Goal: Information Seeking & Learning: Check status

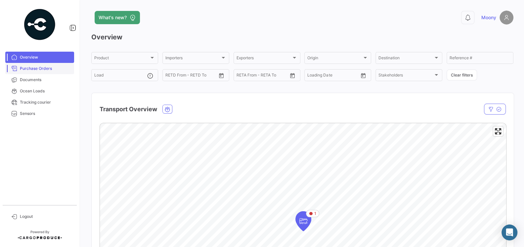
click at [38, 70] on span "Purchase Orders" at bounding box center [46, 69] width 52 height 6
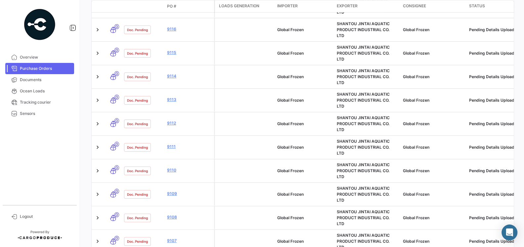
scroll to position [199, 0]
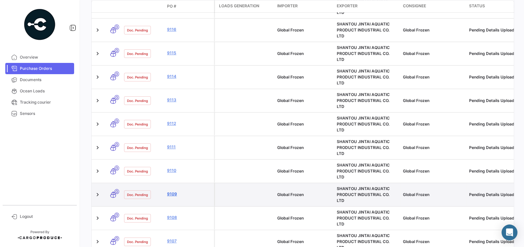
click at [172, 191] on link "9109" at bounding box center [189, 194] width 44 height 6
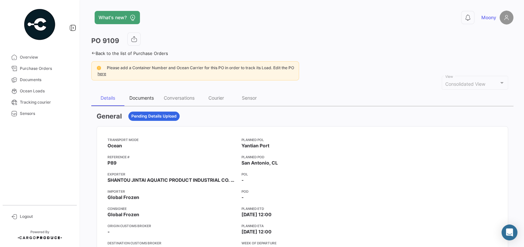
click at [142, 95] on div "Documents" at bounding box center [141, 98] width 24 height 6
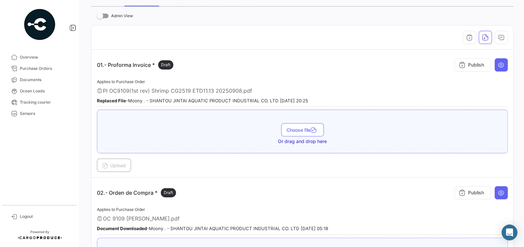
scroll to position [101, 0]
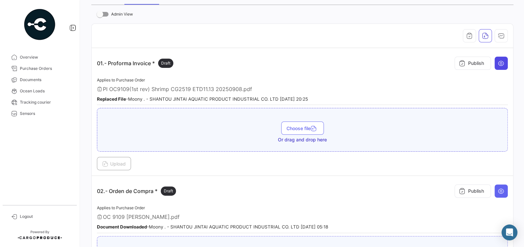
click at [501, 66] on button at bounding box center [501, 63] width 13 height 13
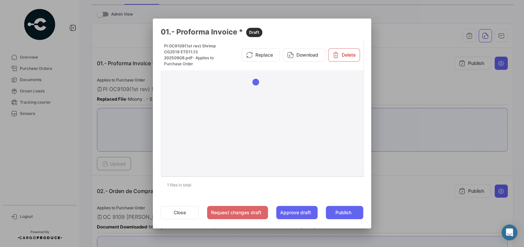
click at [318, 133] on div at bounding box center [322, 117] width 77 height 111
click at [180, 214] on button "Close" at bounding box center [180, 212] width 38 height 13
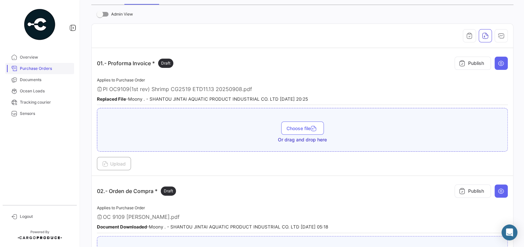
click at [32, 70] on span "Purchase Orders" at bounding box center [46, 69] width 52 height 6
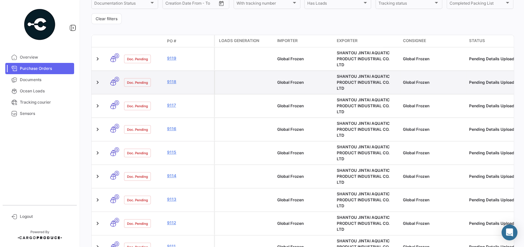
scroll to position [123, 0]
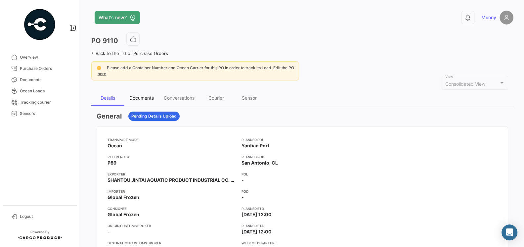
click at [149, 98] on div "Documents" at bounding box center [141, 98] width 24 height 6
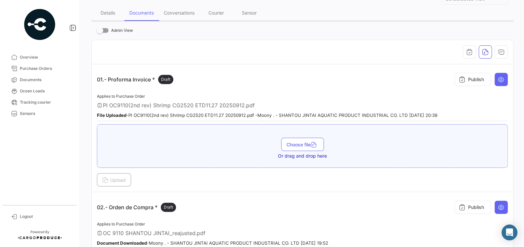
scroll to position [83, 0]
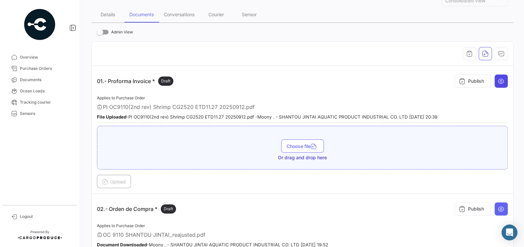
click at [497, 80] on button at bounding box center [501, 80] width 13 height 13
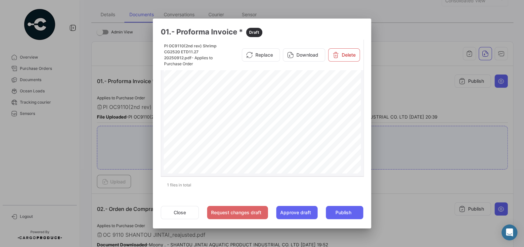
scroll to position [43, 0]
click at [187, 212] on button "Close" at bounding box center [180, 212] width 38 height 13
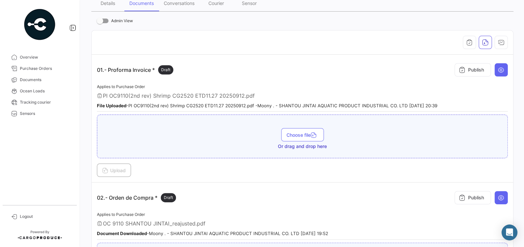
scroll to position [131, 0]
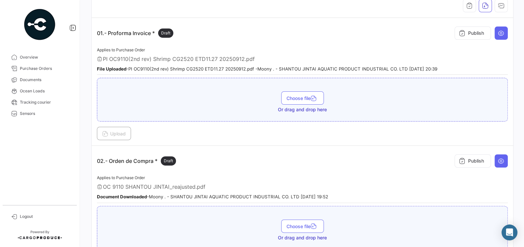
click at [222, 160] on div "02.- Orden de Compra * Draft Publish" at bounding box center [302, 161] width 411 height 20
click at [505, 159] on icon at bounding box center [501, 161] width 7 height 7
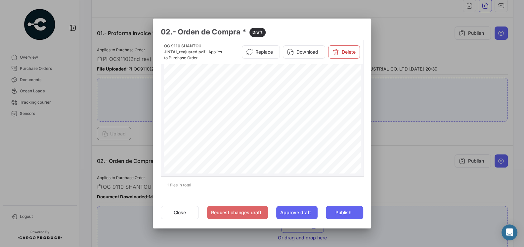
scroll to position [46, 0]
click at [108, 155] on div at bounding box center [262, 123] width 524 height 247
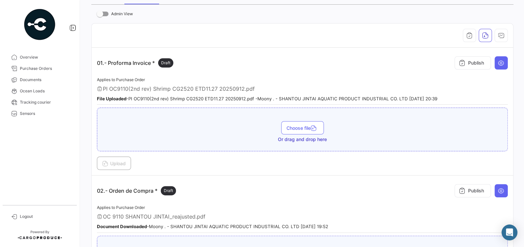
scroll to position [104, 0]
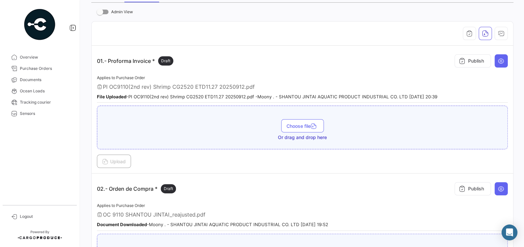
click at [200, 84] on span "PI OC9110(2nd rev) Shrimp CG2520 ETD11.27 20250912.pdf" at bounding box center [179, 86] width 152 height 7
click at [497, 60] on button at bounding box center [501, 60] width 13 height 13
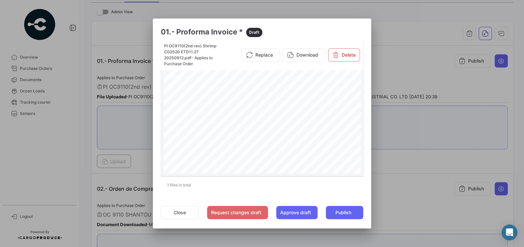
click at [322, 118] on div "Page 1" at bounding box center [263, 203] width 198 height 282
click at [313, 90] on div "Page 1" at bounding box center [263, 131] width 198 height 282
click at [303, 100] on div "Page 1" at bounding box center [263, 131] width 198 height 282
click at [302, 108] on div "Page 1" at bounding box center [263, 131] width 198 height 282
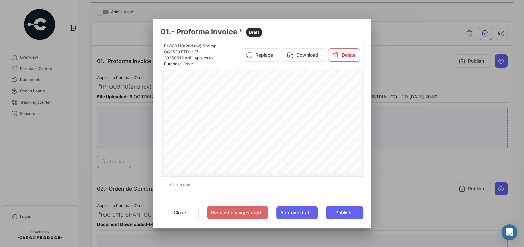
click at [301, 120] on div "Page 1" at bounding box center [263, 131] width 198 height 282
click at [301, 133] on div "Page 1" at bounding box center [263, 131] width 198 height 282
click at [183, 216] on button "Close" at bounding box center [180, 212] width 38 height 13
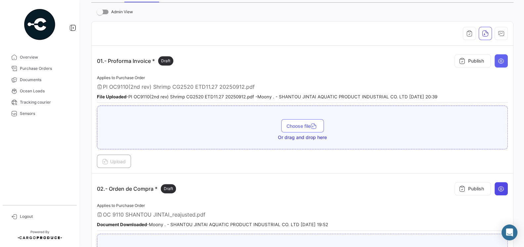
click at [497, 187] on button at bounding box center [501, 188] width 13 height 13
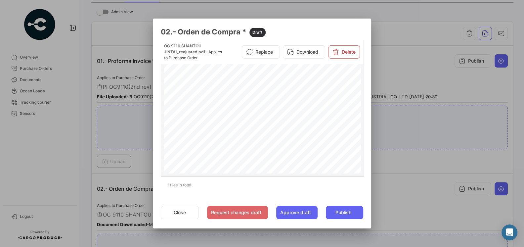
click at [296, 121] on div "PURCHASE ORDER GLOBAL FROZEN SPAAmérico Vespucio #0350, QuilicuraTel.:+1 619 [E…" at bounding box center [263, 203] width 198 height 283
click at [295, 97] on span "Page 1" at bounding box center [295, 98] width 1 height 2
click at [296, 99] on div "PURCHASE ORDER GLOBAL FROZEN SPAAmérico Vespucio #0350, QuilicuraTel.:+1 619 [E…" at bounding box center [263, 152] width 198 height 283
click at [296, 103] on div "PURCHASE ORDER GLOBAL FROZEN SPAAmérico Vespucio #0350, QuilicuraTel.:+1 619 [E…" at bounding box center [263, 152] width 198 height 283
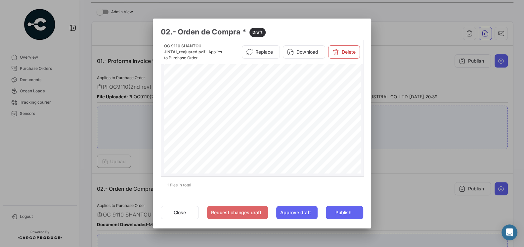
click at [297, 108] on div "PURCHASE ORDER GLOBAL FROZEN SPAAmérico Vespucio #0350, QuilicuraTel.:+1 619 [E…" at bounding box center [263, 152] width 198 height 283
click at [297, 112] on div "PURCHASE ORDER GLOBAL FROZEN SPAAmérico Vespucio #0350, QuilicuraTel.:+1 619 [E…" at bounding box center [263, 152] width 198 height 283
click at [300, 119] on div "PURCHASE ORDER GLOBAL FROZEN SPAAmérico Vespucio #0350, QuilicuraTel.:+1 619 [E…" at bounding box center [263, 152] width 198 height 283
click at [186, 210] on button "Close" at bounding box center [180, 212] width 38 height 13
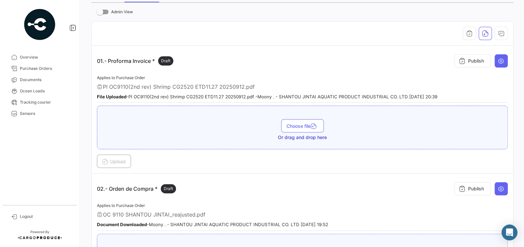
click at [277, 195] on div "02.- Orden de Compra * Draft Publish" at bounding box center [302, 189] width 411 height 20
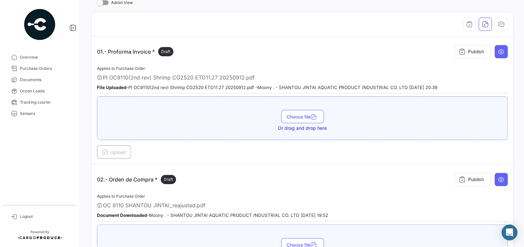
scroll to position [115, 0]
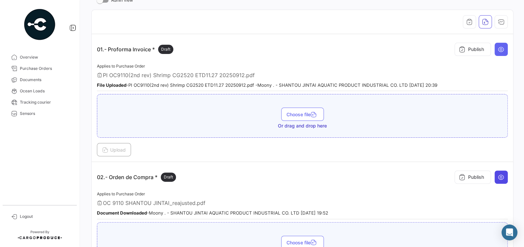
click at [507, 174] on button at bounding box center [501, 176] width 13 height 13
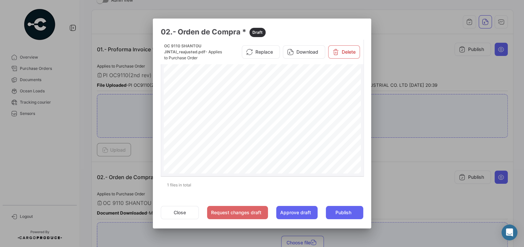
click at [298, 121] on div "PURCHASE ORDER GLOBAL FROZEN SPAAmérico Vespucio #0350, QuilicuraTel.:+1 619 [E…" at bounding box center [263, 203] width 198 height 283
click at [190, 214] on button "Close" at bounding box center [180, 212] width 38 height 13
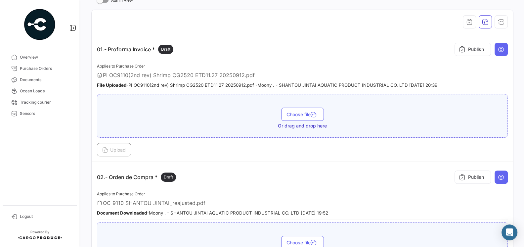
click at [194, 66] on div "Applies to Purchase Order PI OC9110(2nd rev) Shrimp CG2520 ETD11.27 20250912.pd…" at bounding box center [302, 76] width 411 height 29
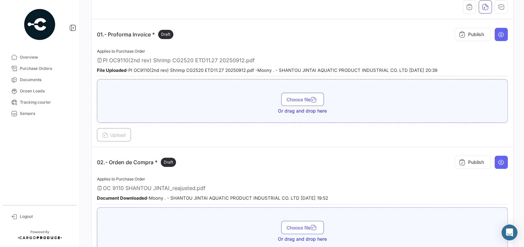
scroll to position [0, 0]
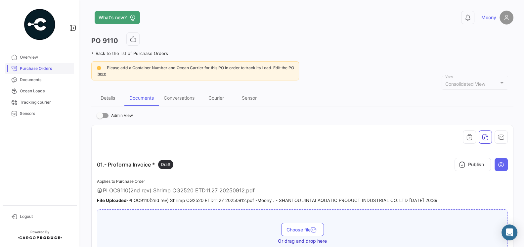
click at [40, 65] on link "Purchase Orders" at bounding box center [39, 68] width 69 height 11
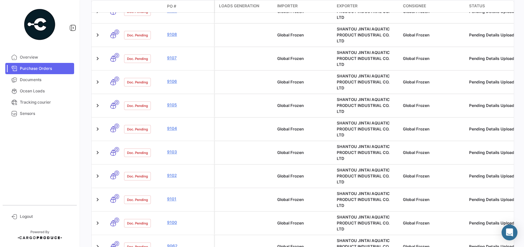
scroll to position [390, 0]
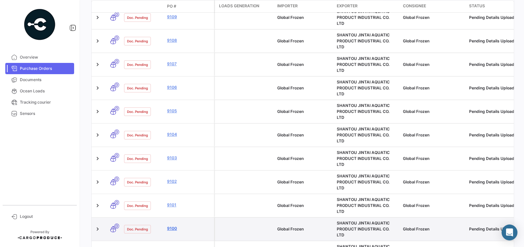
click at [174, 225] on link "9100" at bounding box center [189, 228] width 44 height 6
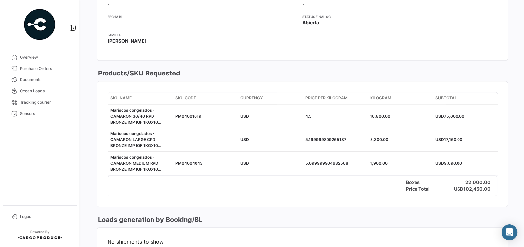
scroll to position [32, 0]
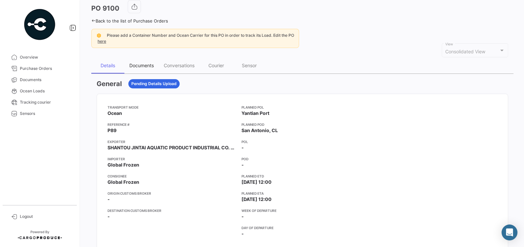
click at [143, 70] on div "Documents" at bounding box center [141, 66] width 34 height 16
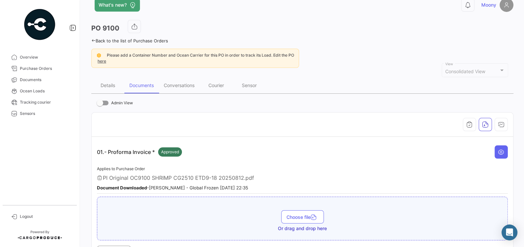
scroll to position [0, 0]
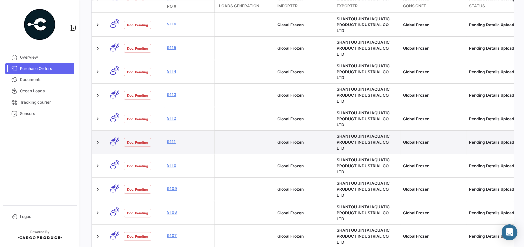
scroll to position [215, 0]
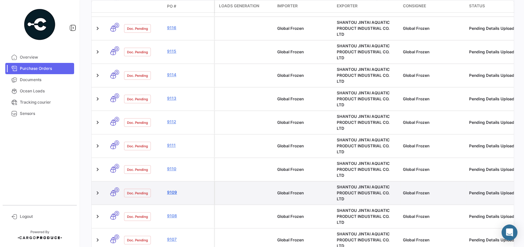
click at [170, 189] on link "9109" at bounding box center [189, 192] width 44 height 6
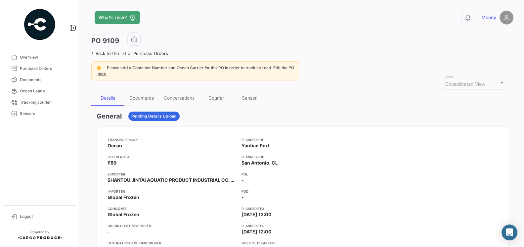
click at [186, 143] on app-card-info-value "Ocean" at bounding box center [172, 145] width 129 height 7
click at [144, 93] on div "Documents" at bounding box center [141, 98] width 34 height 16
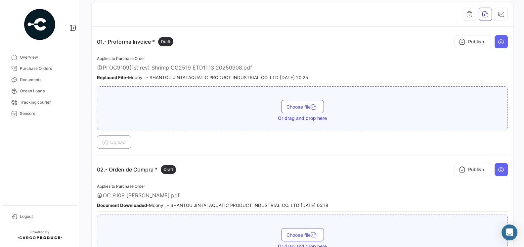
scroll to position [121, 0]
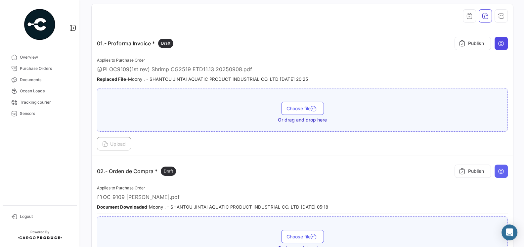
click at [506, 43] on button at bounding box center [501, 43] width 13 height 13
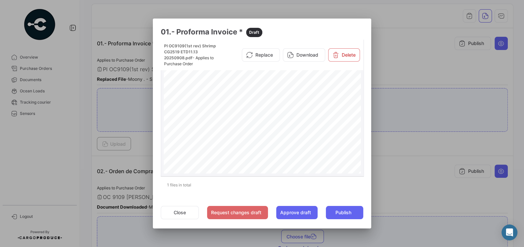
scroll to position [60, 0]
click at [258, 115] on div "Page 1" at bounding box center [263, 143] width 198 height 282
click at [185, 210] on button "Close" at bounding box center [180, 212] width 38 height 13
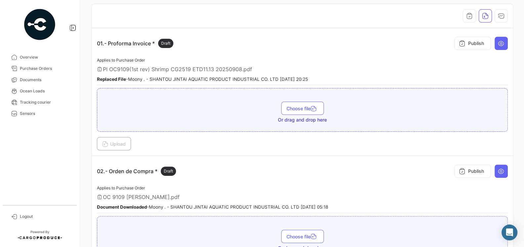
click at [262, 194] on div "OC 9109 [PERSON_NAME].pdf" at bounding box center [302, 197] width 411 height 7
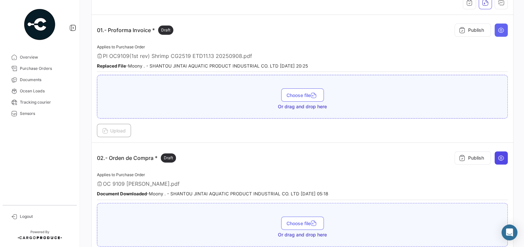
click at [501, 156] on icon at bounding box center [501, 158] width 7 height 7
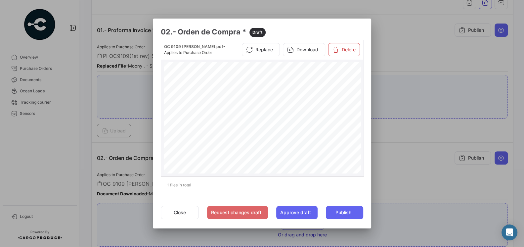
scroll to position [63, 0]
click at [185, 217] on button "Close" at bounding box center [180, 212] width 38 height 13
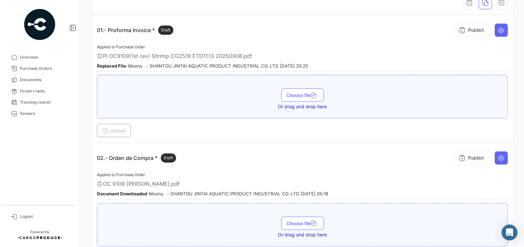
click at [244, 175] on div "Applies to Purchase Order OC 9109 SHANTOU JINTAI_REV.pdf Document Downloaded - …" at bounding box center [302, 185] width 411 height 29
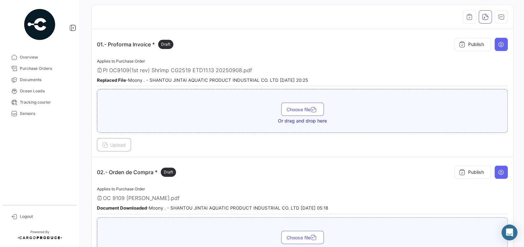
scroll to position [58, 0]
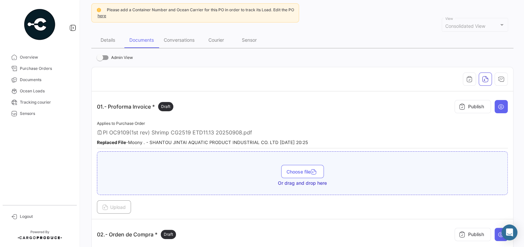
click at [242, 116] on app-document-grouped "01.- Proforma Invoice * Draft Publish Applies to Purchase Order PI OC9109(1st r…" at bounding box center [302, 155] width 411 height 117
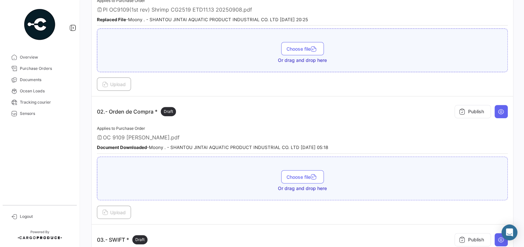
scroll to position [232, 0]
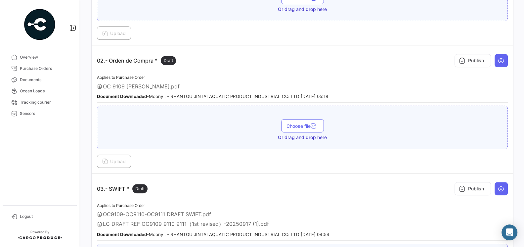
click at [170, 83] on span "OC 9109 [PERSON_NAME].pdf" at bounding box center [141, 86] width 77 height 7
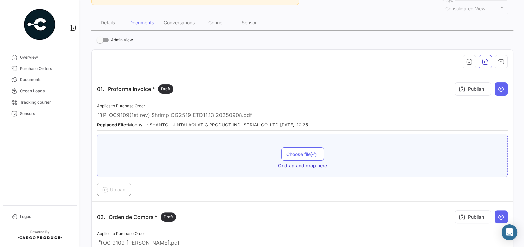
scroll to position [0, 0]
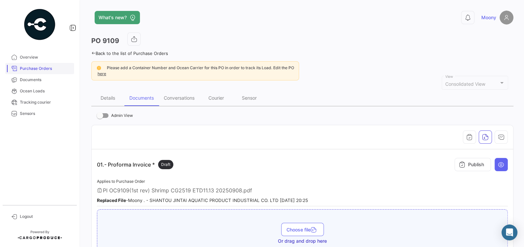
click at [33, 71] on span "Purchase Orders" at bounding box center [46, 69] width 52 height 6
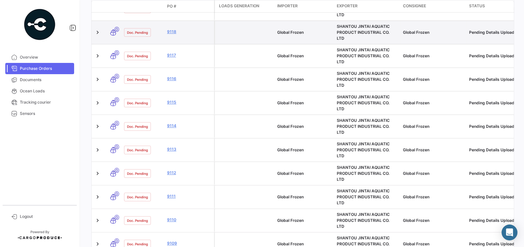
scroll to position [218, 0]
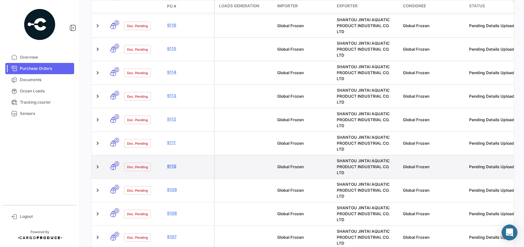
click at [172, 163] on link "9110" at bounding box center [189, 166] width 44 height 6
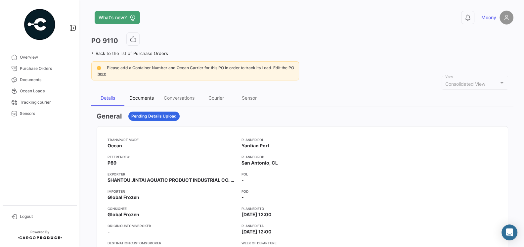
click at [138, 98] on div "Documents" at bounding box center [141, 98] width 24 height 6
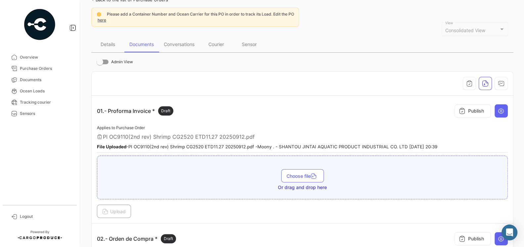
scroll to position [55, 0]
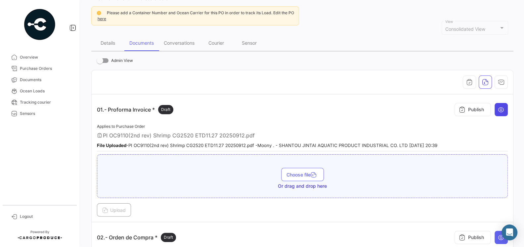
click at [500, 111] on icon at bounding box center [501, 109] width 7 height 7
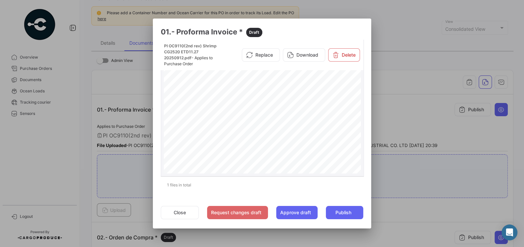
scroll to position [144, 0]
click at [187, 209] on button "Close" at bounding box center [180, 212] width 38 height 13
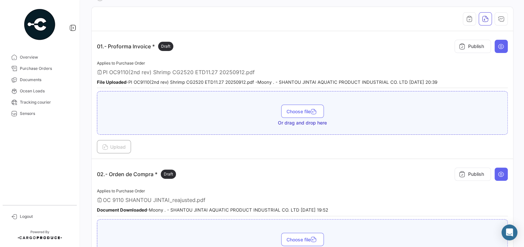
scroll to position [162, 0]
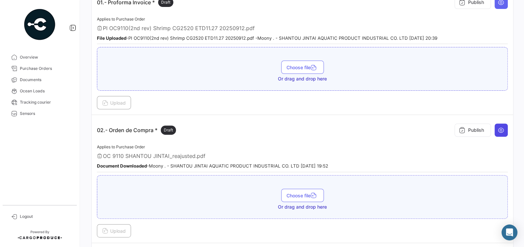
click at [508, 129] on button at bounding box center [501, 129] width 13 height 13
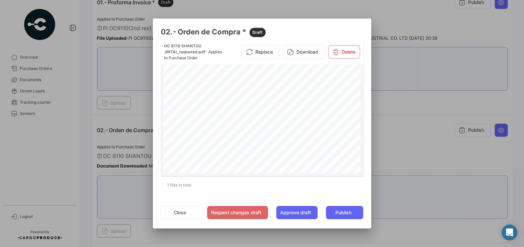
scroll to position [29, 0]
click at [182, 210] on button "Close" at bounding box center [180, 212] width 38 height 13
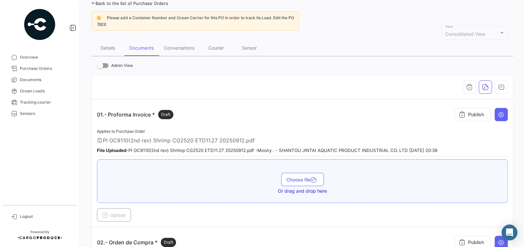
scroll to position [0, 0]
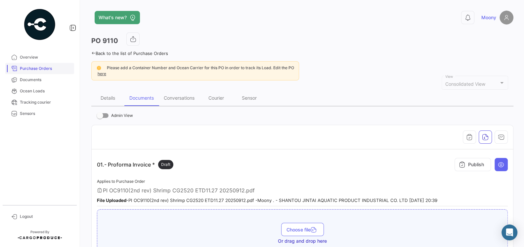
click at [39, 69] on span "Purchase Orders" at bounding box center [46, 69] width 52 height 6
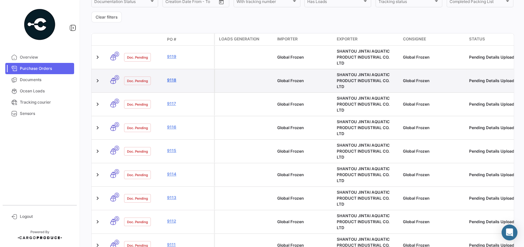
scroll to position [191, 0]
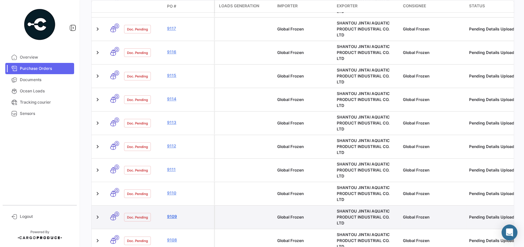
click at [172, 213] on link "9109" at bounding box center [189, 216] width 44 height 6
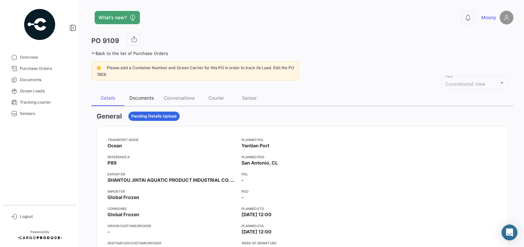
click at [140, 98] on div "Documents" at bounding box center [141, 98] width 24 height 6
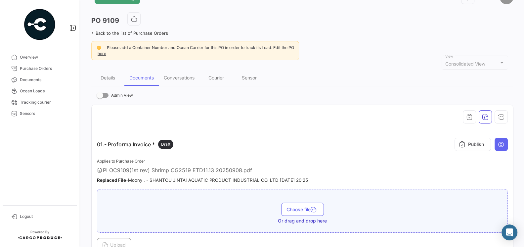
scroll to position [22, 0]
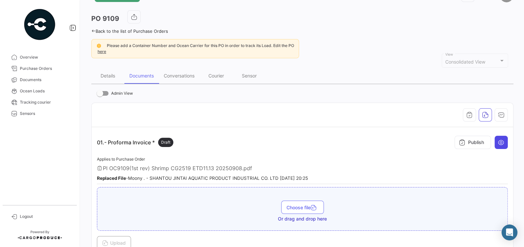
click at [502, 146] on button at bounding box center [501, 142] width 13 height 13
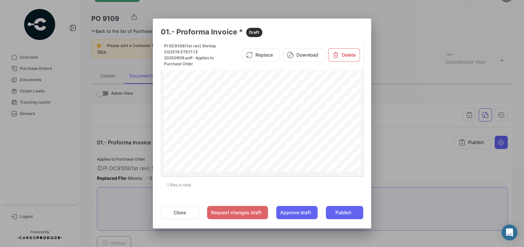
scroll to position [174, 0]
click at [180, 205] on mat-dialog-actions "Close Request changes draft Approve draft Publish" at bounding box center [262, 212] width 203 height 23
click at [180, 210] on button "Close" at bounding box center [180, 212] width 38 height 13
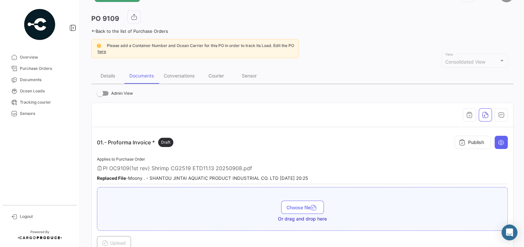
click at [233, 144] on div "01.- Proforma Invoice * Draft Publish" at bounding box center [302, 142] width 411 height 20
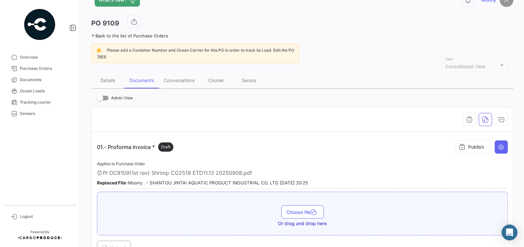
scroll to position [0, 0]
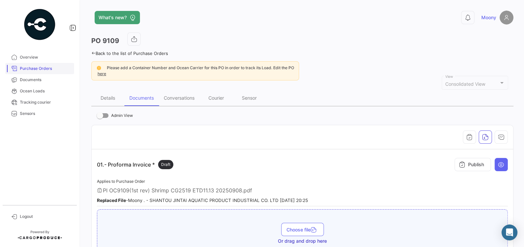
click at [28, 69] on span "Purchase Orders" at bounding box center [46, 69] width 52 height 6
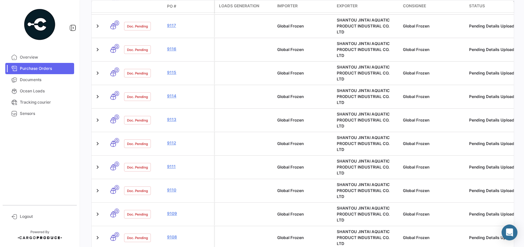
scroll to position [229, 0]
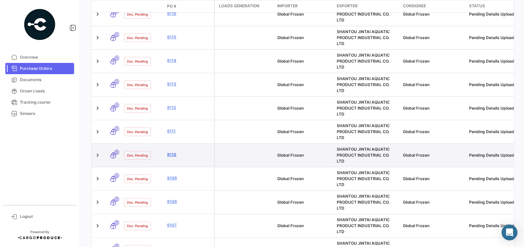
click at [173, 152] on link "9110" at bounding box center [189, 155] width 44 height 6
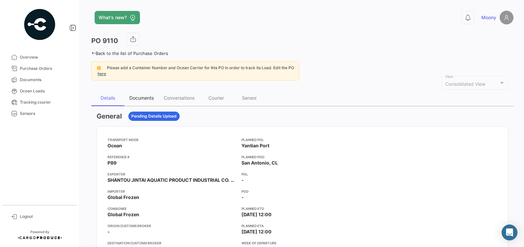
click at [143, 98] on div "Documents" at bounding box center [141, 98] width 24 height 6
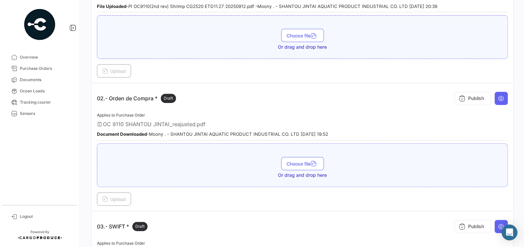
scroll to position [195, 0]
click at [502, 98] on button at bounding box center [501, 97] width 13 height 13
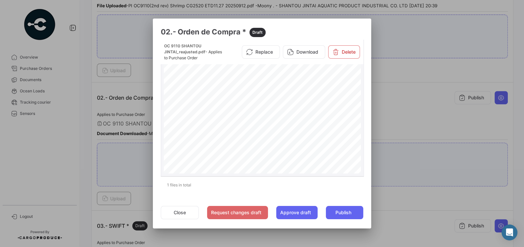
click at [313, 129] on div "PURCHASE ORDER GLOBAL FROZEN SPAAmérico Vespucio #0350, QuilicuraTel.:+1 619 [E…" at bounding box center [263, 203] width 198 height 283
click at [383, 179] on div at bounding box center [262, 123] width 524 height 247
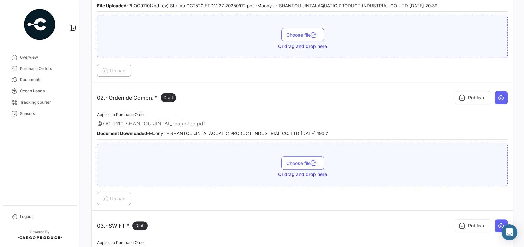
click at [373, 125] on div "Applies to Purchase Order OC 9110 SHANTOU JINTAI_reajusted.pdf Document Downloa…" at bounding box center [302, 125] width 411 height 29
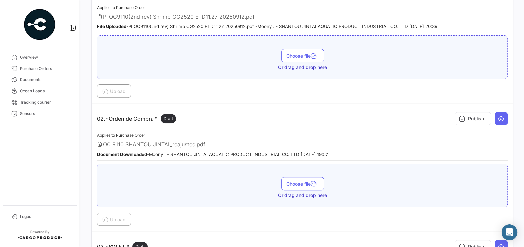
scroll to position [193, 0]
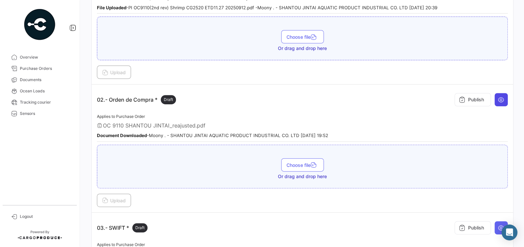
click at [501, 101] on button at bounding box center [501, 99] width 13 height 13
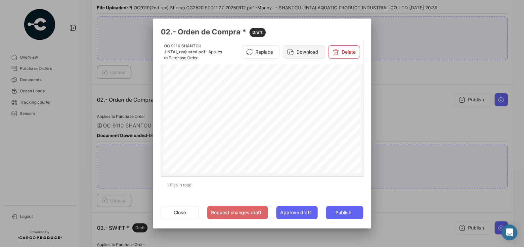
click at [298, 49] on button "Download" at bounding box center [304, 51] width 42 height 13
click at [179, 212] on button "Close" at bounding box center [180, 212] width 38 height 13
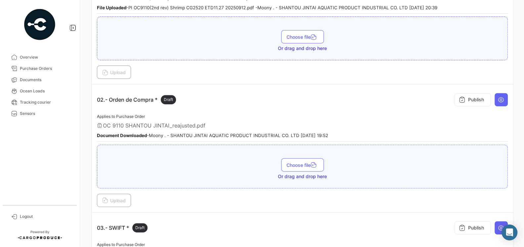
click at [228, 113] on div "Applies to Purchase Order OC 9110 SHANTOU JINTAI_reajusted.pdf Document Downloa…" at bounding box center [302, 127] width 411 height 29
click at [34, 67] on span "Purchase Orders" at bounding box center [46, 69] width 52 height 6
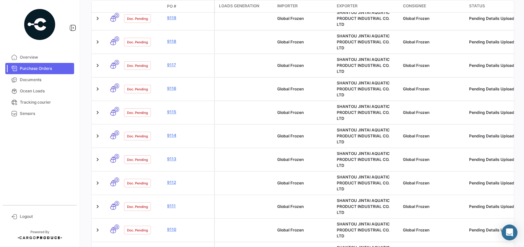
scroll to position [155, 0]
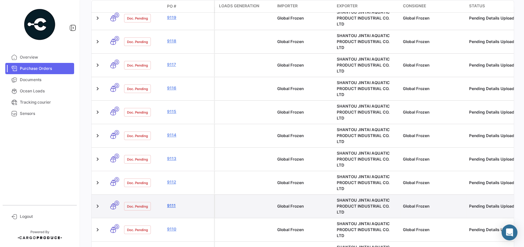
click at [175, 203] on link "9111" at bounding box center [189, 206] width 44 height 6
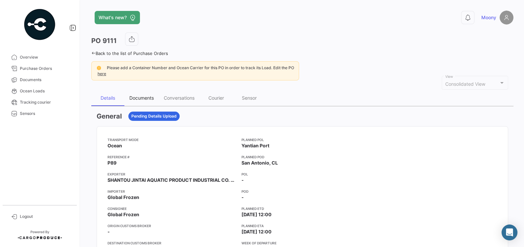
click at [141, 99] on div "Documents" at bounding box center [141, 98] width 24 height 6
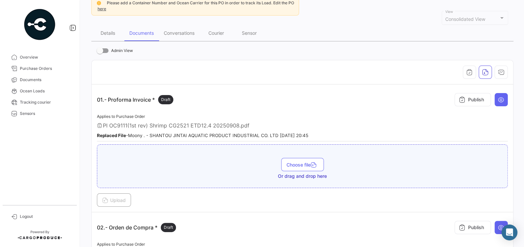
scroll to position [93, 0]
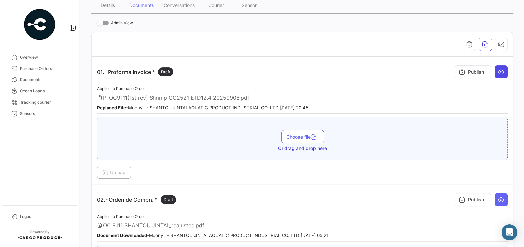
click at [501, 68] on icon at bounding box center [501, 71] width 7 height 7
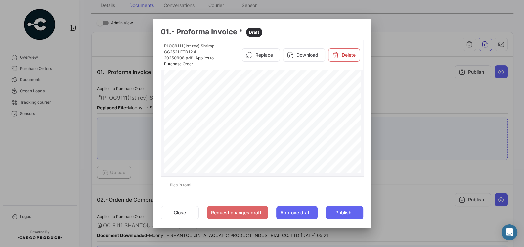
scroll to position [75, 0]
click at [410, 179] on div at bounding box center [262, 123] width 524 height 247
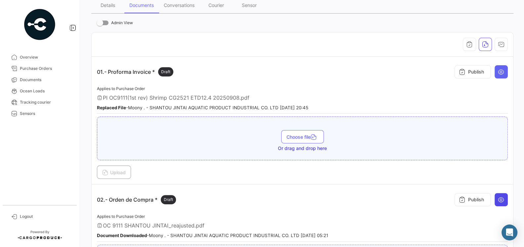
click at [505, 199] on button at bounding box center [501, 199] width 13 height 13
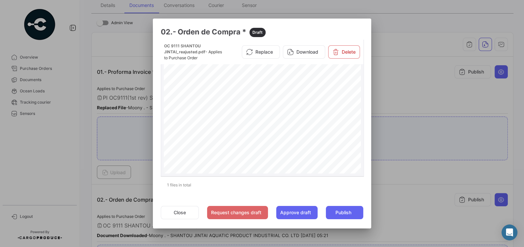
scroll to position [3, 0]
click at [182, 215] on button "Close" at bounding box center [180, 212] width 38 height 13
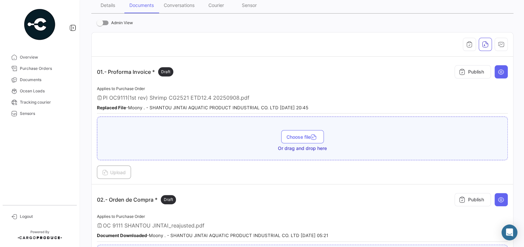
click at [255, 190] on div "02.- Orden de Compra * Draft Publish" at bounding box center [302, 200] width 411 height 20
click at [40, 72] on link "Purchase Orders" at bounding box center [39, 68] width 69 height 11
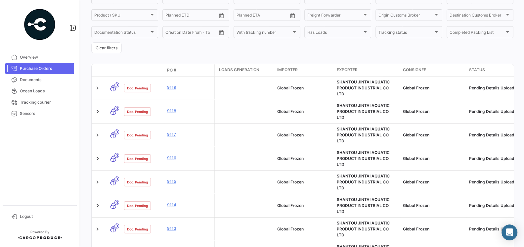
scroll to position [121, 0]
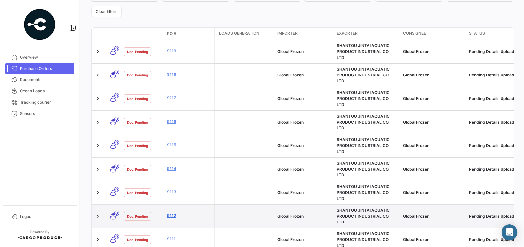
click at [172, 212] on link "9112" at bounding box center [189, 215] width 44 height 6
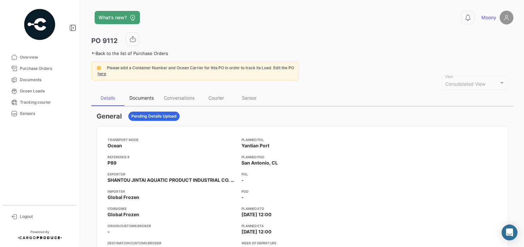
click at [140, 99] on div "Documents" at bounding box center [141, 98] width 24 height 6
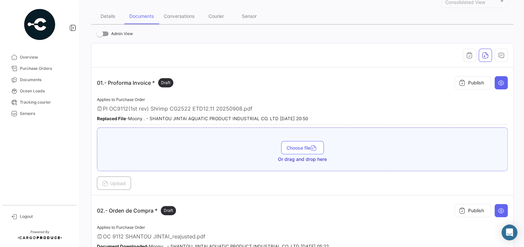
scroll to position [101, 0]
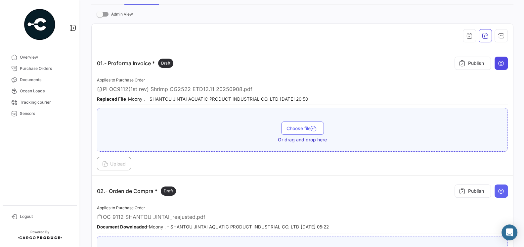
click at [500, 62] on icon at bounding box center [501, 63] width 7 height 7
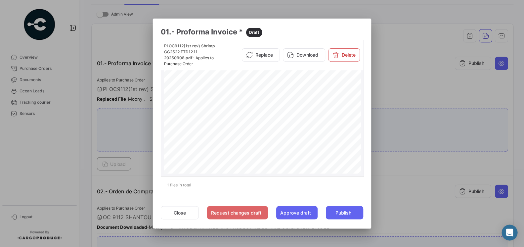
scroll to position [0, 0]
click at [192, 213] on button "Close" at bounding box center [180, 212] width 38 height 13
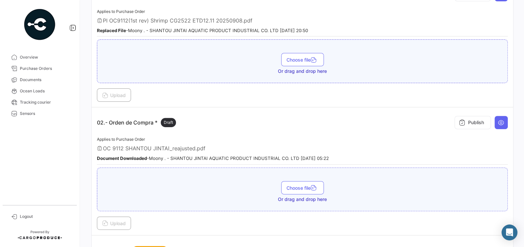
scroll to position [182, 0]
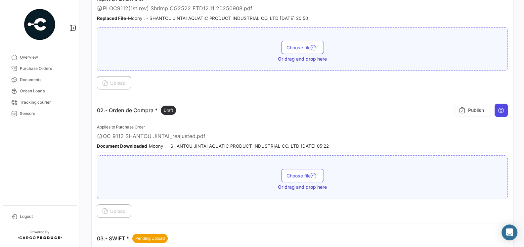
click at [505, 111] on button at bounding box center [501, 110] width 13 height 13
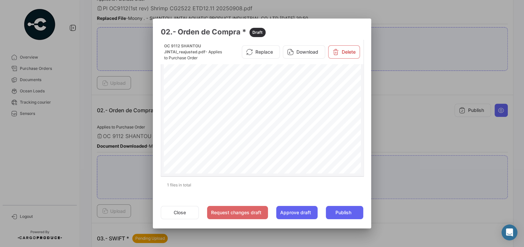
scroll to position [40, 0]
click at [281, 124] on span "Page 1" at bounding box center [283, 124] width 11 height 2
click at [182, 210] on button "Close" at bounding box center [180, 212] width 38 height 13
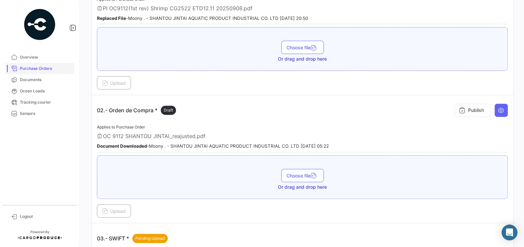
click at [25, 68] on span "Purchase Orders" at bounding box center [46, 69] width 52 height 6
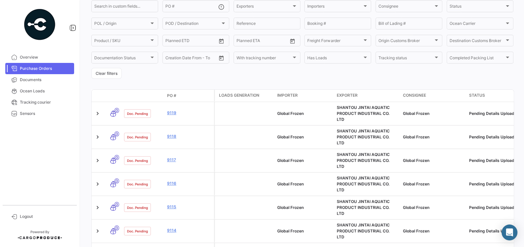
scroll to position [81, 0]
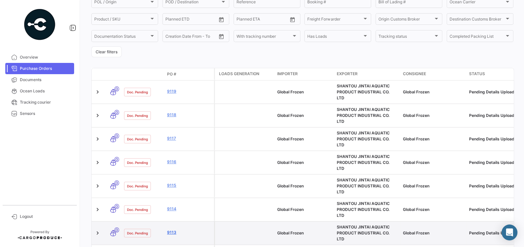
click at [172, 229] on link "9113" at bounding box center [189, 232] width 44 height 6
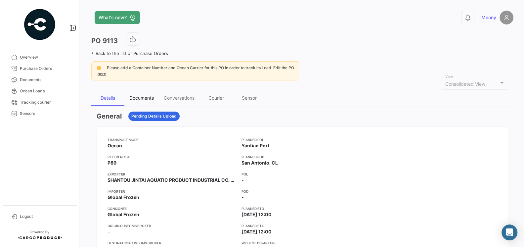
click at [135, 96] on div "Documents" at bounding box center [141, 98] width 24 height 6
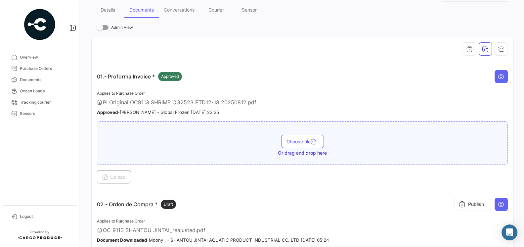
scroll to position [142, 0]
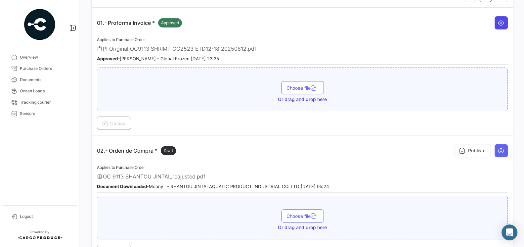
click at [501, 20] on icon at bounding box center [501, 23] width 7 height 7
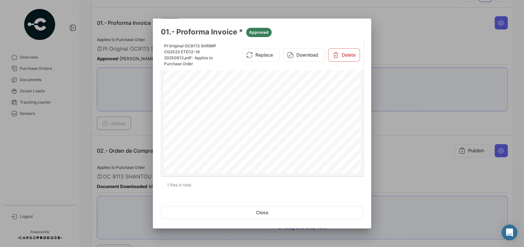
scroll to position [69, 0]
click at [272, 215] on button "Close" at bounding box center [262, 212] width 203 height 13
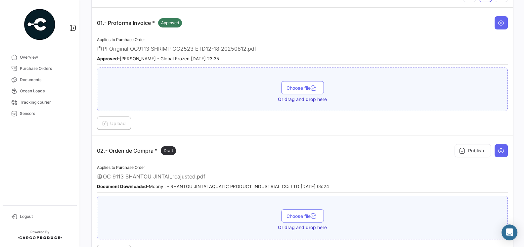
click at [294, 174] on div "OC 9113 SHANTOU JINTAI_reajusted.pdf" at bounding box center [302, 176] width 411 height 7
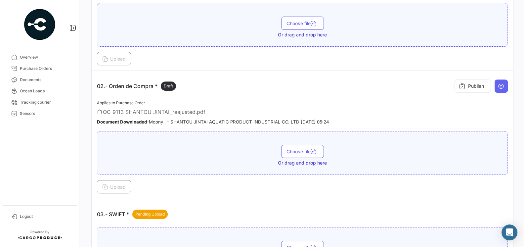
scroll to position [211, 0]
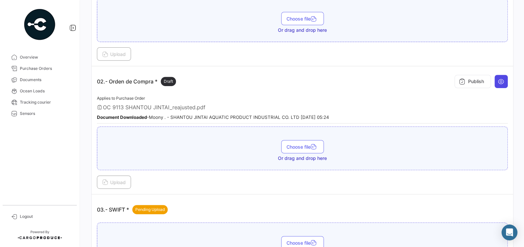
click at [504, 80] on icon at bounding box center [501, 81] width 7 height 7
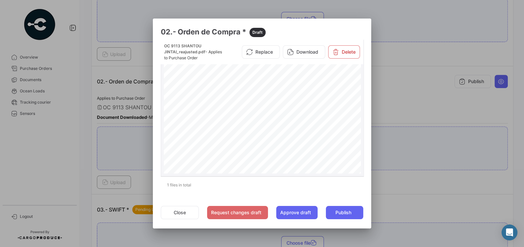
scroll to position [57, 0]
click at [176, 209] on button "Close" at bounding box center [180, 212] width 38 height 13
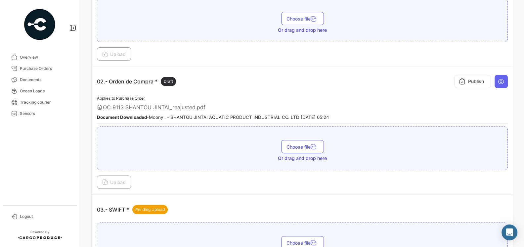
click at [249, 99] on div "Applies to Purchase Order OC 9113 SHANTOU JINTAI_reajusted.pdf Document Downloa…" at bounding box center [302, 108] width 411 height 29
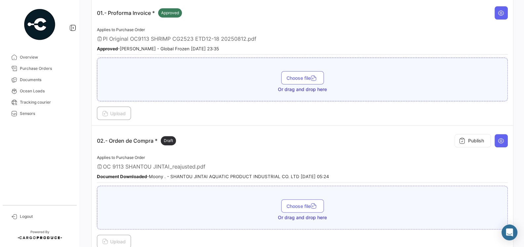
scroll to position [157, 0]
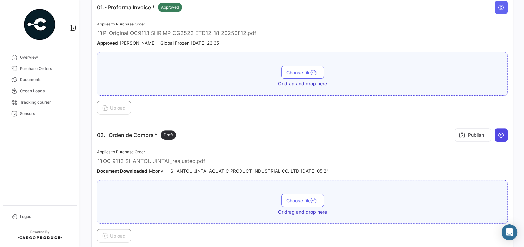
click at [500, 135] on icon at bounding box center [501, 135] width 7 height 7
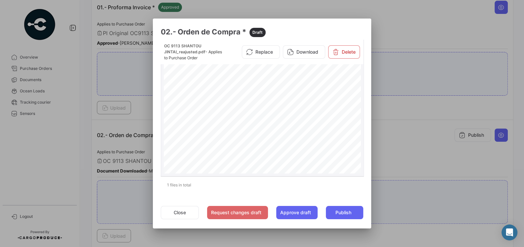
scroll to position [0, 0]
click at [266, 53] on button "Replace" at bounding box center [261, 51] width 38 height 13
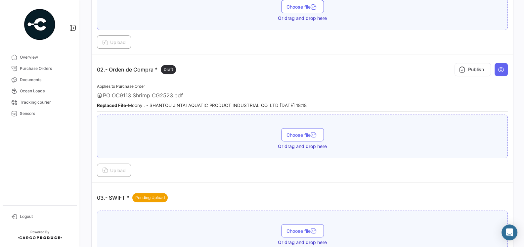
scroll to position [168, 0]
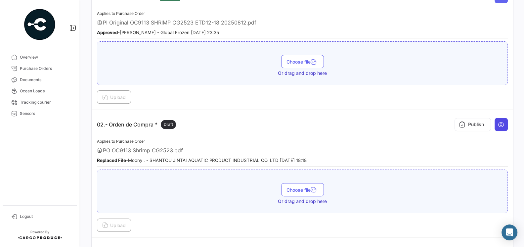
click at [496, 123] on button at bounding box center [501, 124] width 13 height 13
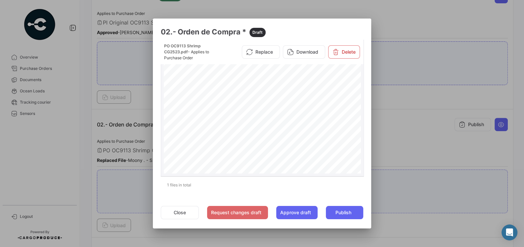
scroll to position [108, 0]
click at [177, 216] on button "Close" at bounding box center [180, 212] width 38 height 13
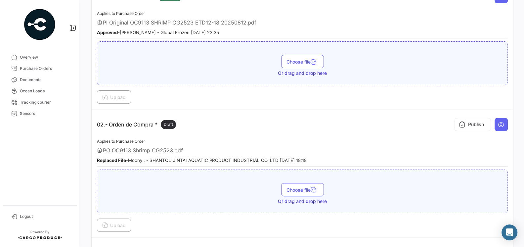
click at [213, 147] on div "PO OC9113 Shrimp CG2523.pdf" at bounding box center [302, 150] width 411 height 7
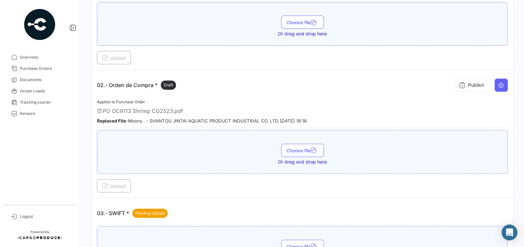
scroll to position [169, 0]
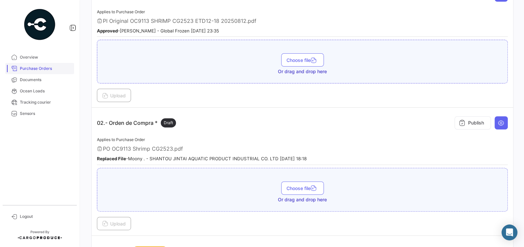
click at [42, 69] on span "Purchase Orders" at bounding box center [46, 69] width 52 height 6
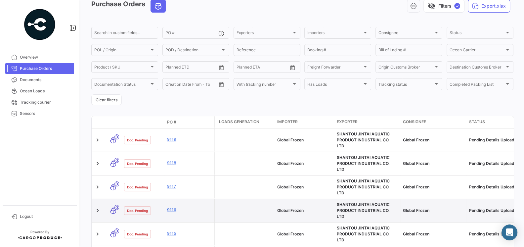
scroll to position [36, 0]
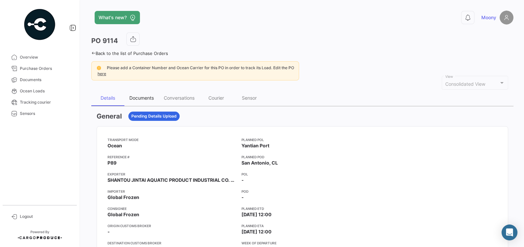
click at [136, 97] on div "Documents" at bounding box center [141, 98] width 24 height 6
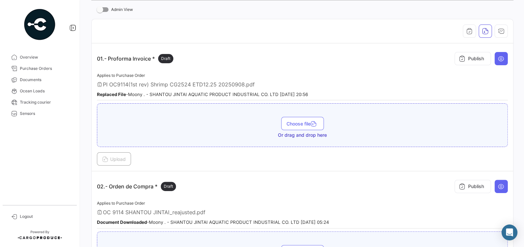
scroll to position [132, 0]
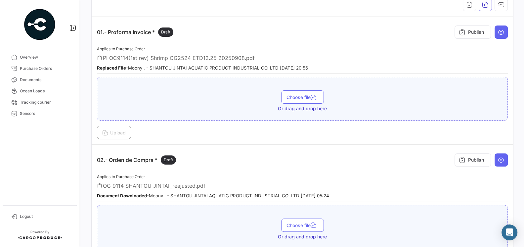
click at [218, 195] on small "Document Downloaded - Moony . - SHANTOU JINTAI AQUATIC PRODUCT INDUSTRIAL CO. L…" at bounding box center [213, 195] width 232 height 5
click at [502, 31] on icon at bounding box center [501, 32] width 7 height 7
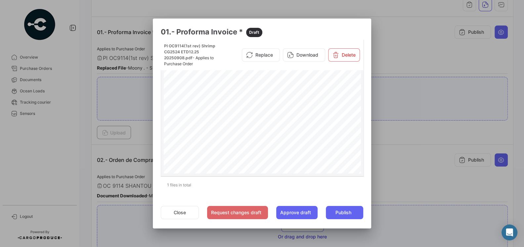
scroll to position [174, 0]
click at [185, 212] on button "Close" at bounding box center [180, 212] width 38 height 13
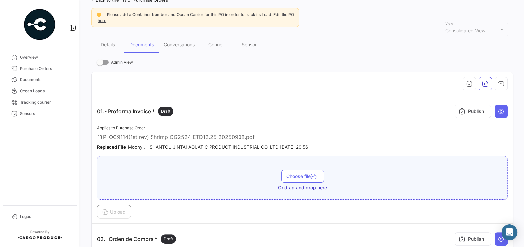
scroll to position [32, 0]
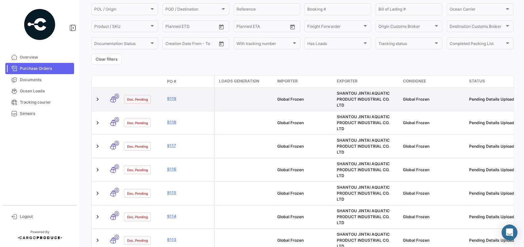
scroll to position [78, 0]
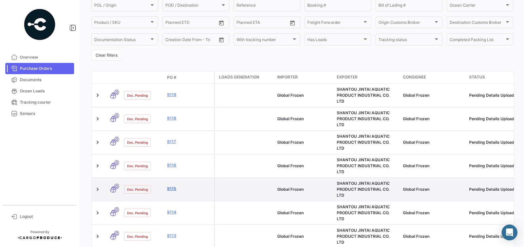
click at [174, 186] on link "9115" at bounding box center [189, 189] width 44 height 6
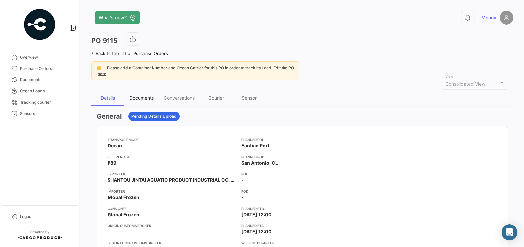
click at [146, 98] on div "Documents" at bounding box center [141, 98] width 24 height 6
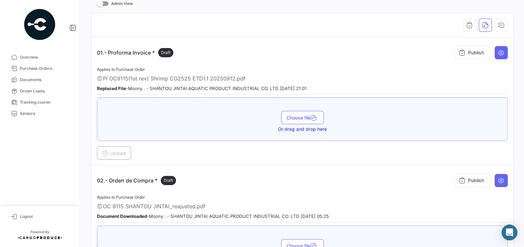
scroll to position [109, 0]
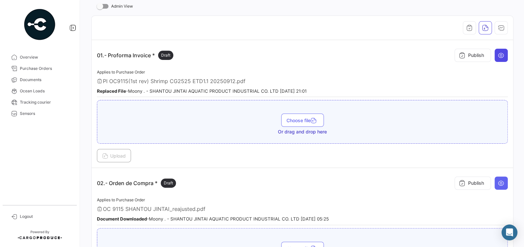
click at [505, 58] on button at bounding box center [501, 55] width 13 height 13
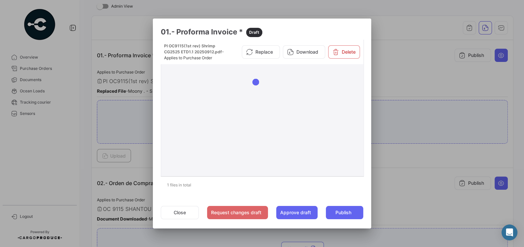
click at [311, 122] on div at bounding box center [322, 117] width 77 height 111
click at [237, 152] on div "Page 1" at bounding box center [263, 126] width 198 height 282
click at [438, 164] on div at bounding box center [262, 123] width 524 height 247
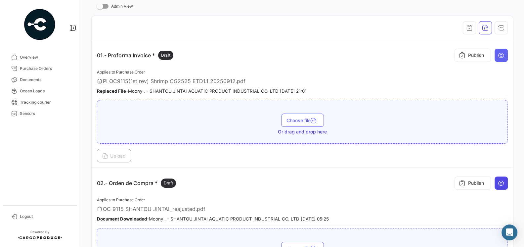
click at [502, 184] on button at bounding box center [501, 182] width 13 height 13
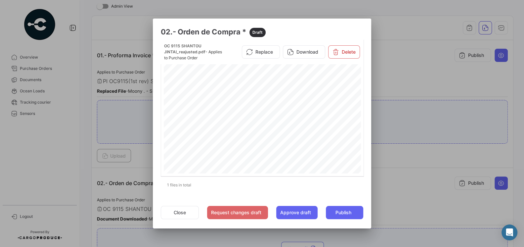
scroll to position [35, 0]
click at [251, 113] on div "PURCHASE ORDER GLOBAL FROZEN SPAAmérico Vespucio #0350, QuilicuraTel.:+1 619 [E…" at bounding box center [263, 168] width 198 height 283
click at [252, 112] on div "PURCHASE ORDER GLOBAL FROZEN SPAAmérico Vespucio #0350, QuilicuraTel.:+1 619 [E…" at bounding box center [263, 168] width 198 height 283
click at [251, 121] on span "SHRIMP LARGE CPD BRONZE IQF 1KGX10 (PENAEUS VANNAMEI)" at bounding box center [228, 120] width 69 height 2
click at [385, 89] on div at bounding box center [262, 123] width 524 height 247
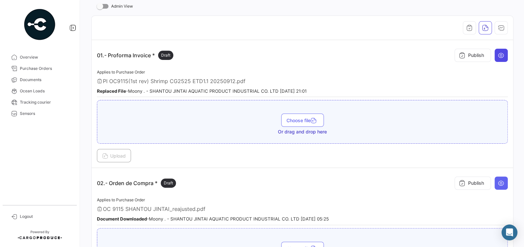
click at [500, 56] on icon at bounding box center [501, 55] width 7 height 7
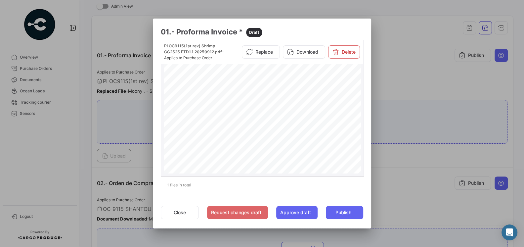
scroll to position [74, 0]
click at [390, 89] on div at bounding box center [262, 123] width 524 height 247
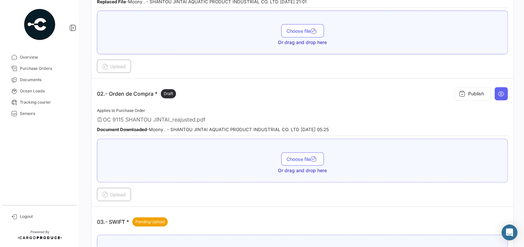
scroll to position [197, 0]
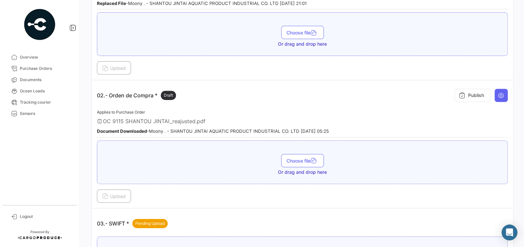
click at [386, 119] on div "OC 9115 SHANTOU JINTAI_reajusted.pdf" at bounding box center [302, 121] width 411 height 7
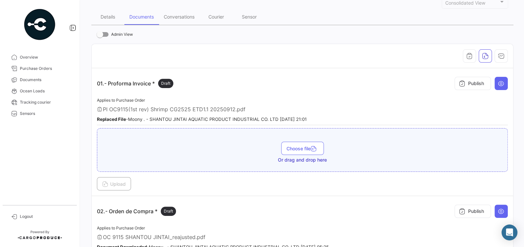
scroll to position [38, 0]
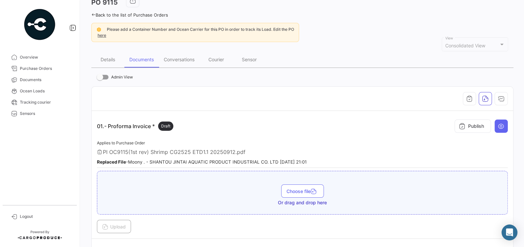
click at [224, 104] on div at bounding box center [302, 98] width 411 height 13
click at [251, 135] on app-document-grouped "01.- Proforma Invoice * Draft Publish Applies to Purchase Order PI OC9115(1st r…" at bounding box center [302, 174] width 411 height 117
click at [43, 69] on span "Purchase Orders" at bounding box center [46, 69] width 52 height 6
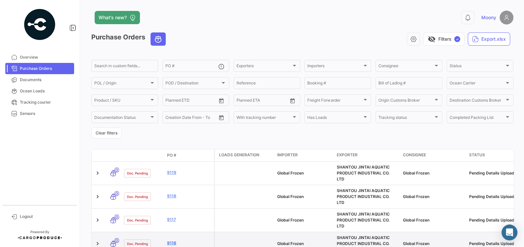
click at [168, 240] on link "9116" at bounding box center [189, 243] width 44 height 6
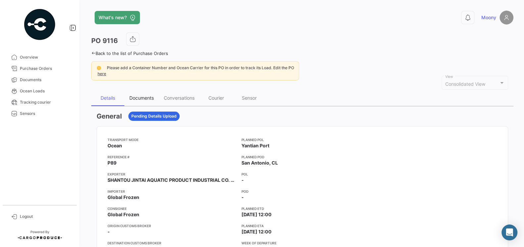
click at [148, 100] on div "Documents" at bounding box center [141, 98] width 24 height 6
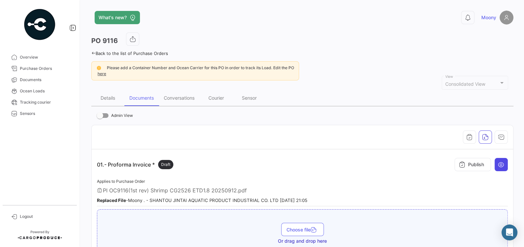
click at [500, 162] on icon at bounding box center [501, 164] width 7 height 7
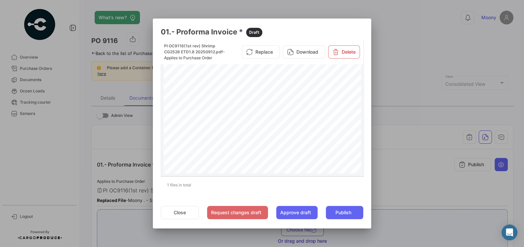
scroll to position [47, 0]
click at [191, 211] on button "Close" at bounding box center [180, 212] width 38 height 13
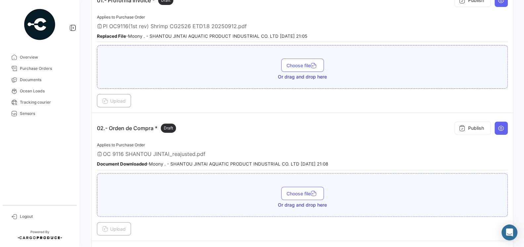
scroll to position [168, 0]
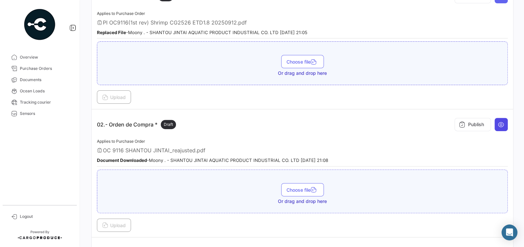
click at [503, 122] on icon at bounding box center [501, 124] width 7 height 7
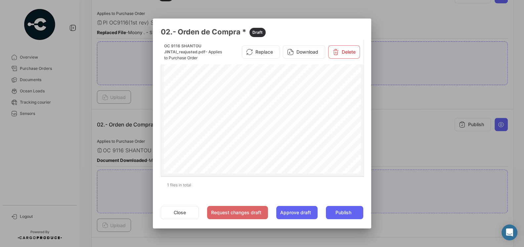
scroll to position [66, 0]
click at [279, 80] on span "9.400" at bounding box center [276, 79] width 5 height 2
click at [285, 84] on span "Page 1" at bounding box center [284, 84] width 9 height 2
click at [296, 85] on div "PURCHASE ORDER GLOBAL FROZEN SPAAmérico Vespucio #0350, QuilicuraTel.:+1 619 [E…" at bounding box center [263, 138] width 198 height 283
click at [286, 91] on div "PURCHASE ORDER GLOBAL FROZEN SPAAmérico Vespucio #0350, QuilicuraTel.:+1 619 [E…" at bounding box center [263, 138] width 198 height 283
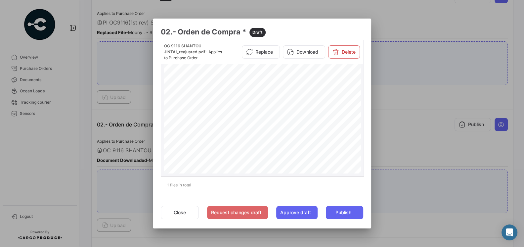
click at [298, 93] on div "PURCHASE ORDER GLOBAL FROZEN SPAAmérico Vespucio #0350, QuilicuraTel.:+1 619 [E…" at bounding box center [263, 138] width 198 height 283
click at [290, 99] on div "PURCHASE ORDER GLOBAL FROZEN SPAAmérico Vespucio #0350, QuilicuraTel.:+1 619 [E…" at bounding box center [263, 138] width 198 height 283
click at [299, 97] on div "PURCHASE ORDER GLOBAL FROZEN SPAAmérico Vespucio #0350, QuilicuraTel.:+1 619 [E…" at bounding box center [263, 138] width 198 height 283
click at [181, 215] on button "Close" at bounding box center [180, 212] width 38 height 13
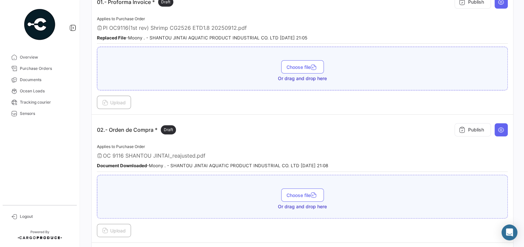
scroll to position [158, 0]
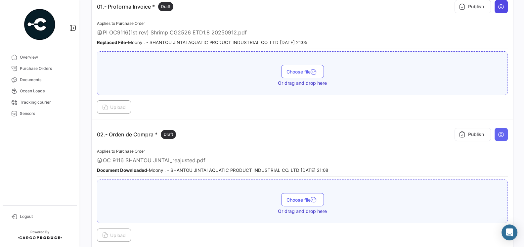
click at [498, 8] on icon at bounding box center [501, 6] width 7 height 7
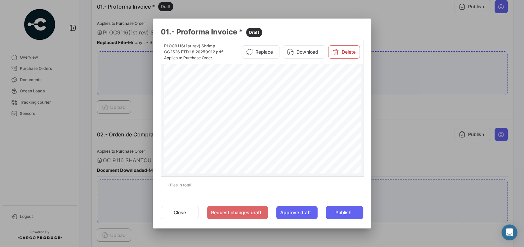
scroll to position [81, 0]
click at [183, 216] on button "Close" at bounding box center [180, 212] width 38 height 13
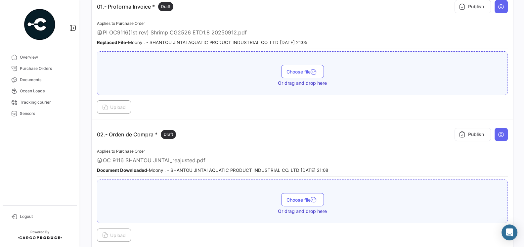
scroll to position [157, 0]
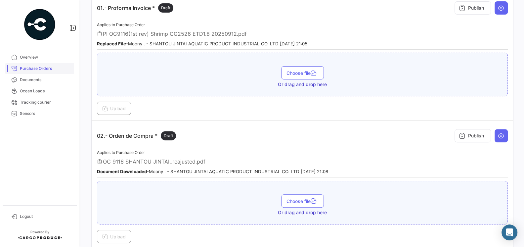
click at [43, 68] on span "Purchase Orders" at bounding box center [46, 69] width 52 height 6
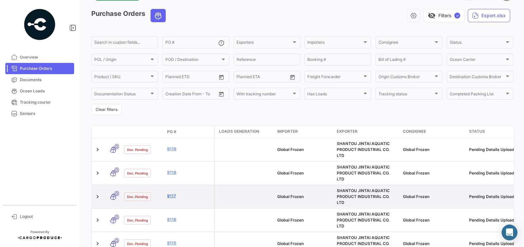
scroll to position [24, 0]
click at [173, 193] on link "9117" at bounding box center [189, 196] width 44 height 6
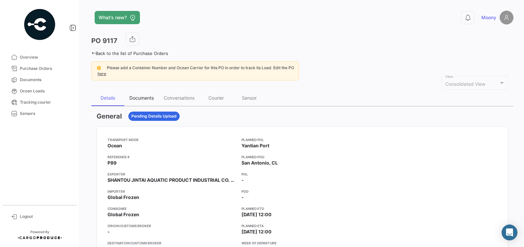
click at [142, 98] on div "Documents" at bounding box center [141, 98] width 24 height 6
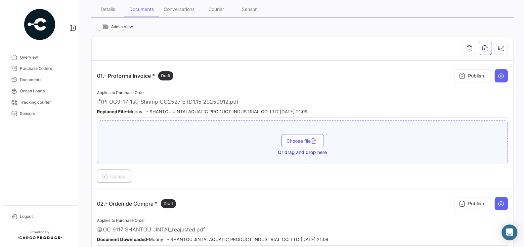
scroll to position [110, 0]
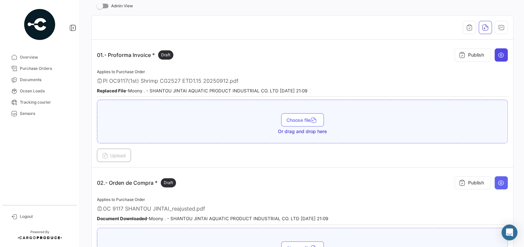
click at [505, 56] on button at bounding box center [501, 54] width 13 height 13
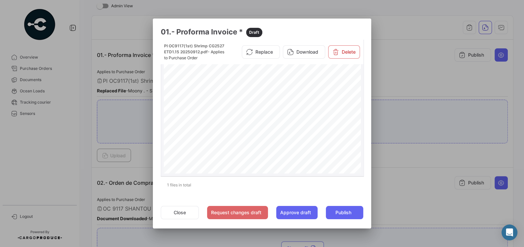
scroll to position [64, 0]
click at [175, 220] on mat-dialog-actions "Close Request changes draft Approve draft Publish" at bounding box center [262, 212] width 203 height 23
click at [178, 215] on button "Close" at bounding box center [180, 212] width 38 height 13
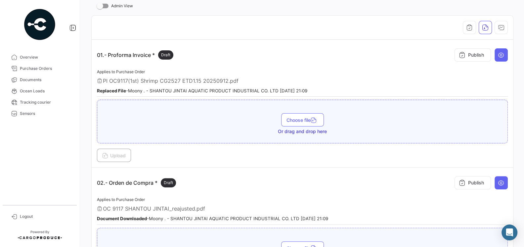
click at [260, 173] on div "02.- Orden de Compra * Draft Publish" at bounding box center [302, 183] width 411 height 20
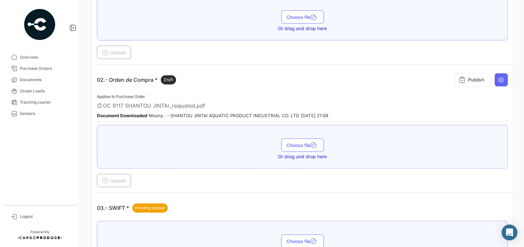
scroll to position [222, 0]
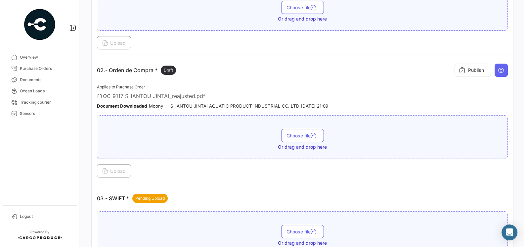
click at [509, 70] on td "02.- Orden de Compra * Draft Publish Applies to Purchase Order OC 9117 SHANTOU …" at bounding box center [303, 119] width 422 height 128
click at [506, 70] on button at bounding box center [501, 70] width 13 height 13
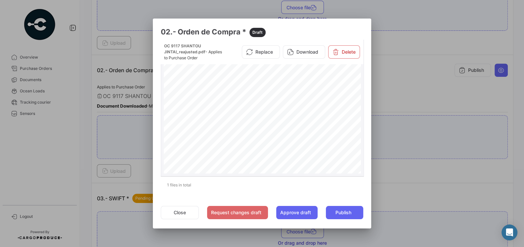
scroll to position [27, 0]
click at [188, 214] on button "Close" at bounding box center [180, 212] width 38 height 13
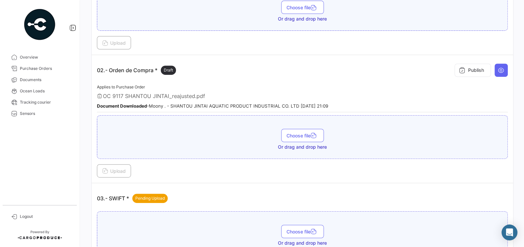
click at [230, 188] on div "03.- SWIFT * Pending Upload" at bounding box center [302, 198] width 411 height 20
click at [49, 67] on span "Purchase Orders" at bounding box center [46, 69] width 52 height 6
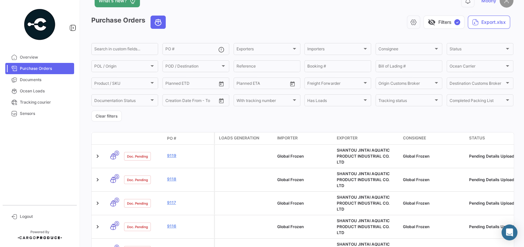
scroll to position [18, 0]
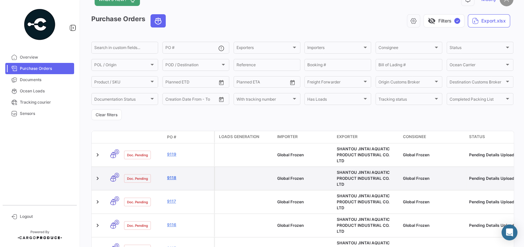
click at [174, 175] on link "9118" at bounding box center [189, 178] width 44 height 6
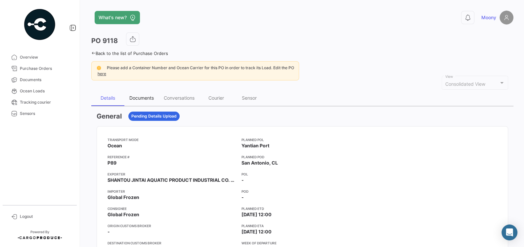
click at [143, 96] on div "Documents" at bounding box center [141, 98] width 24 height 6
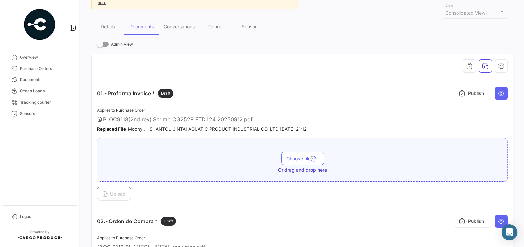
scroll to position [110, 0]
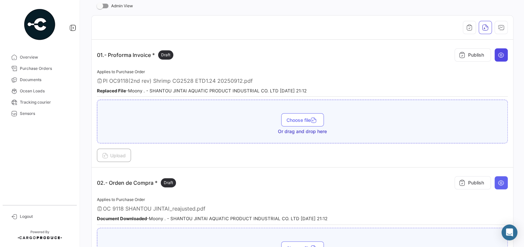
click at [499, 55] on icon at bounding box center [501, 55] width 7 height 7
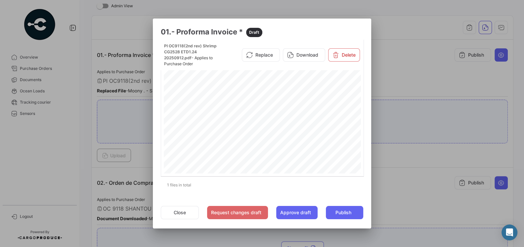
scroll to position [61, 0]
click at [184, 209] on button "Close" at bounding box center [180, 212] width 38 height 13
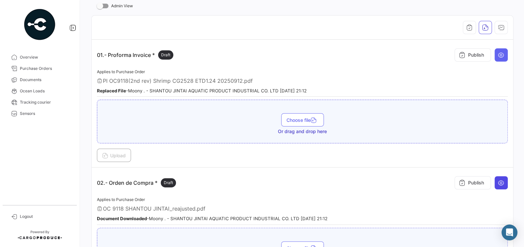
click at [503, 181] on icon at bounding box center [501, 182] width 7 height 7
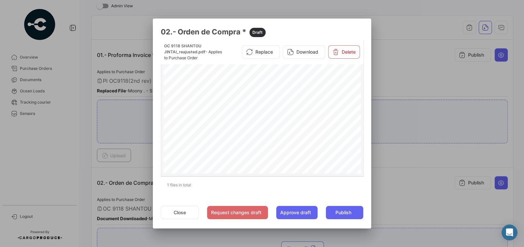
scroll to position [32, 0]
click at [181, 210] on button "Close" at bounding box center [180, 212] width 38 height 13
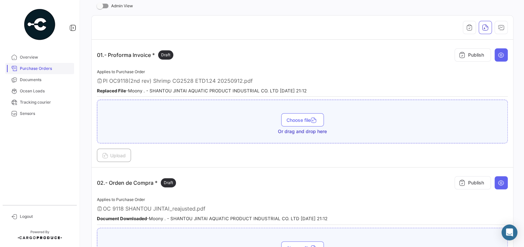
click at [41, 71] on link "Purchase Orders" at bounding box center [39, 68] width 69 height 11
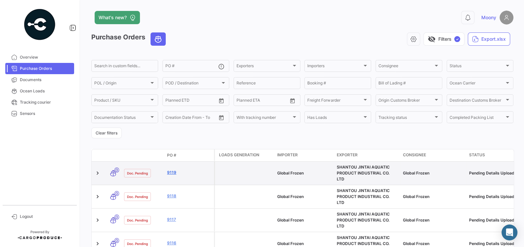
click at [171, 169] on link "9119" at bounding box center [189, 172] width 44 height 6
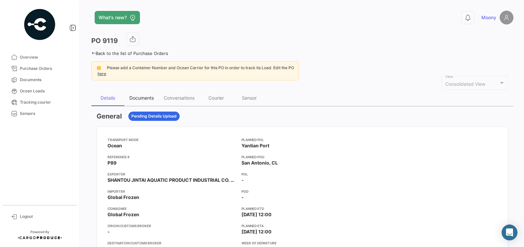
click at [143, 97] on div "Documents" at bounding box center [141, 98] width 24 height 6
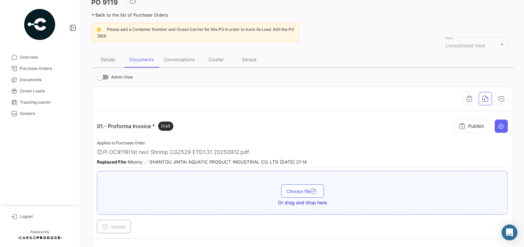
scroll to position [53, 0]
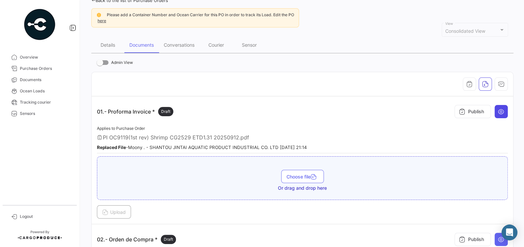
click at [503, 112] on icon at bounding box center [501, 111] width 7 height 7
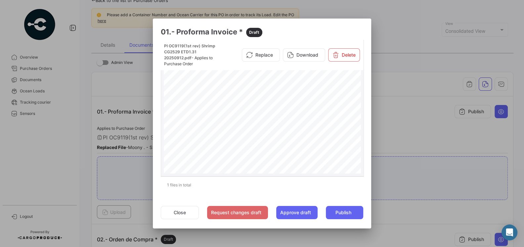
scroll to position [174, 0]
click at [179, 210] on button "Close" at bounding box center [180, 212] width 38 height 13
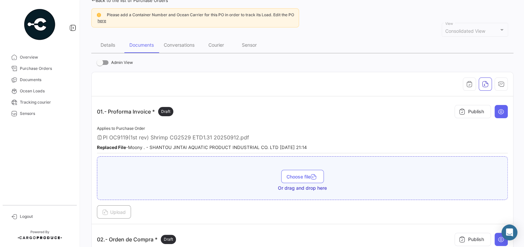
click at [420, 156] on div "Choose file Or drag and drop here" at bounding box center [302, 178] width 411 height 44
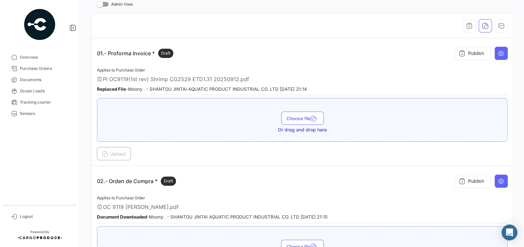
scroll to position [151, 0]
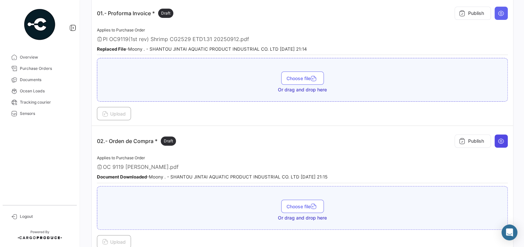
click at [503, 140] on icon at bounding box center [501, 141] width 7 height 7
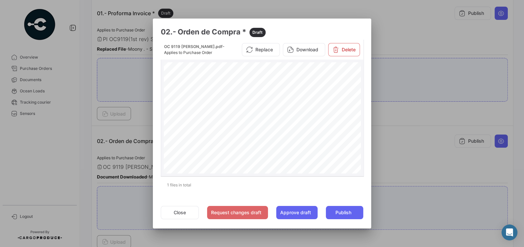
scroll to position [58, 0]
click at [405, 150] on div at bounding box center [262, 123] width 524 height 247
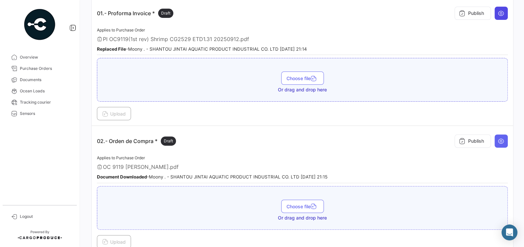
click at [502, 15] on icon at bounding box center [501, 13] width 7 height 7
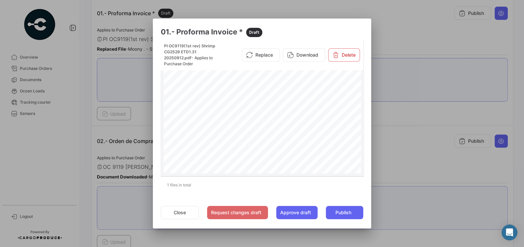
scroll to position [60, 0]
click at [187, 212] on button "Close" at bounding box center [180, 212] width 38 height 13
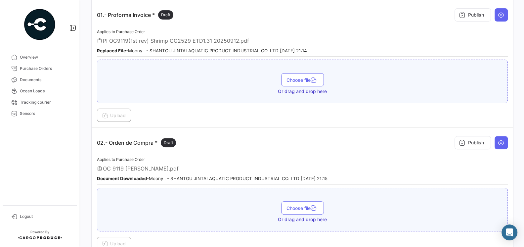
scroll to position [131, 0]
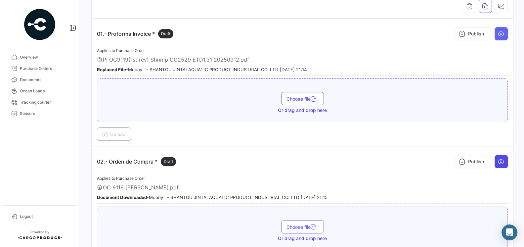
click at [503, 160] on icon at bounding box center [501, 161] width 7 height 7
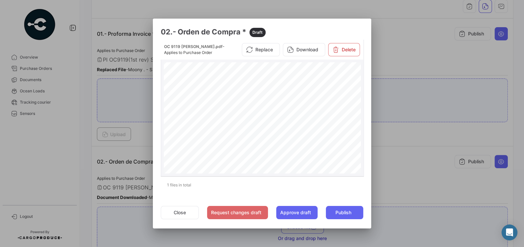
scroll to position [24, 0]
click at [179, 210] on button "Close" at bounding box center [180, 212] width 38 height 13
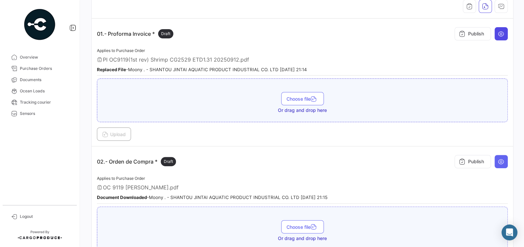
click at [500, 34] on icon at bounding box center [501, 33] width 7 height 7
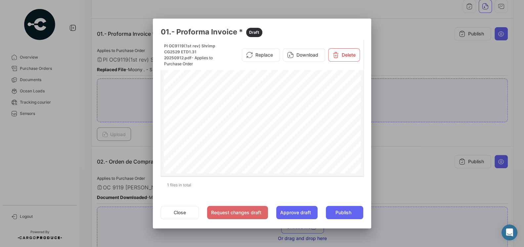
scroll to position [68, 0]
click at [172, 212] on button "Close" at bounding box center [180, 212] width 38 height 13
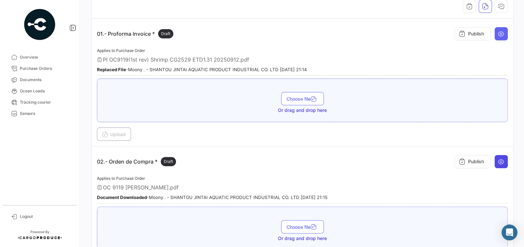
click at [501, 158] on icon at bounding box center [501, 161] width 7 height 7
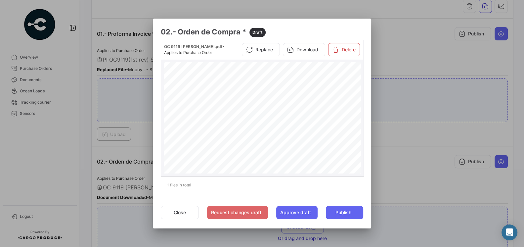
scroll to position [45, 0]
click at [186, 210] on button "Close" at bounding box center [180, 212] width 38 height 13
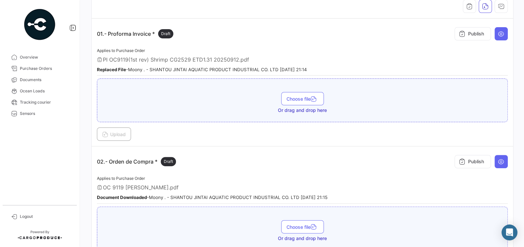
click at [245, 170] on app-document-grouped "02.- Orden de Compra * Draft Publish Applies to Purchase Order OC 9119 SHANTOU …" at bounding box center [302, 210] width 411 height 117
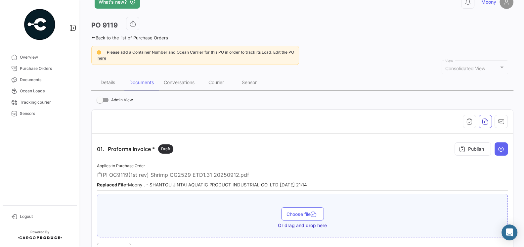
scroll to position [4, 0]
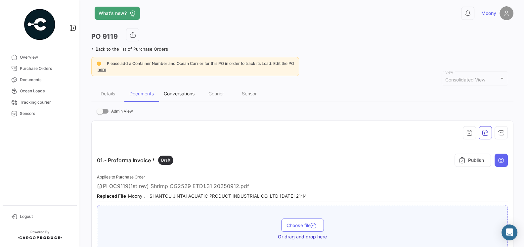
click at [183, 91] on div "Conversations" at bounding box center [179, 94] width 31 height 6
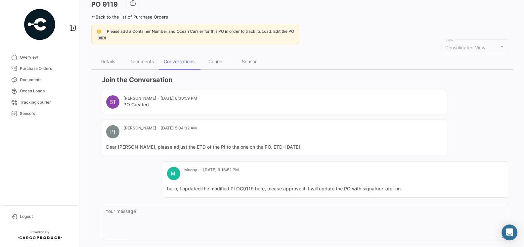
scroll to position [0, 0]
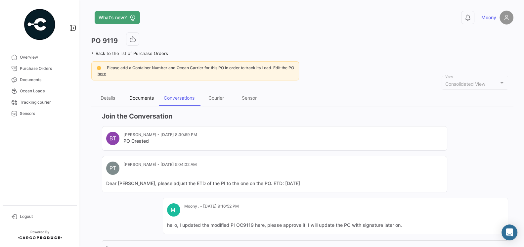
click at [145, 95] on div "Documents" at bounding box center [141, 98] width 24 height 6
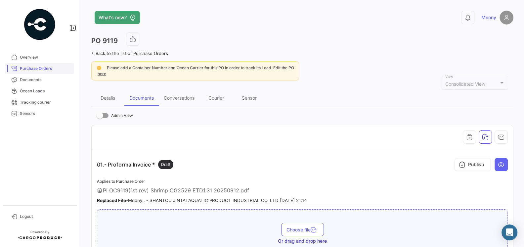
click at [41, 67] on span "Purchase Orders" at bounding box center [46, 69] width 52 height 6
